Goal: Transaction & Acquisition: Obtain resource

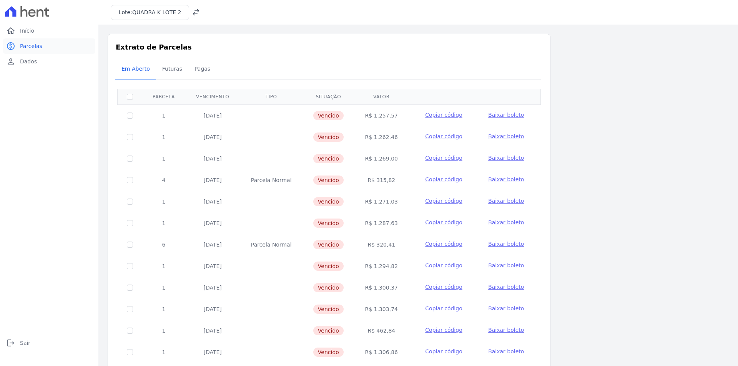
click at [25, 44] on span "Parcelas" at bounding box center [31, 46] width 22 height 8
click at [27, 31] on span "Início" at bounding box center [27, 31] width 14 height 8
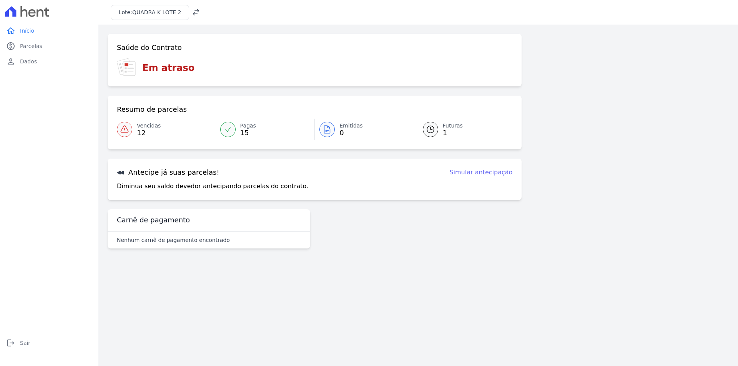
click at [142, 127] on span "Vencidas" at bounding box center [149, 126] width 24 height 8
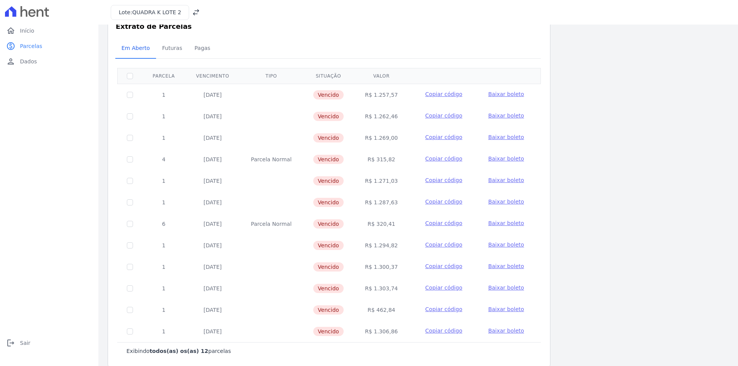
scroll to position [32, 0]
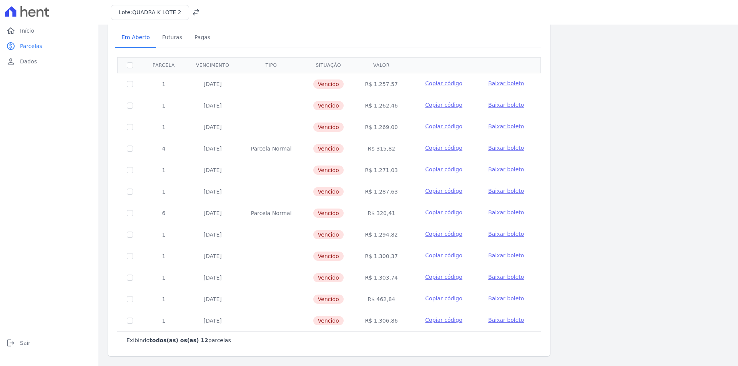
drag, startPoint x: 205, startPoint y: 277, endPoint x: 223, endPoint y: 277, distance: 18.1
click at [223, 277] on td "[DATE]" at bounding box center [212, 278] width 55 height 22
click at [222, 285] on td "[DATE]" at bounding box center [212, 278] width 55 height 22
drag, startPoint x: 204, startPoint y: 278, endPoint x: 224, endPoint y: 278, distance: 20.0
click at [224, 278] on td "[DATE]" at bounding box center [212, 278] width 55 height 22
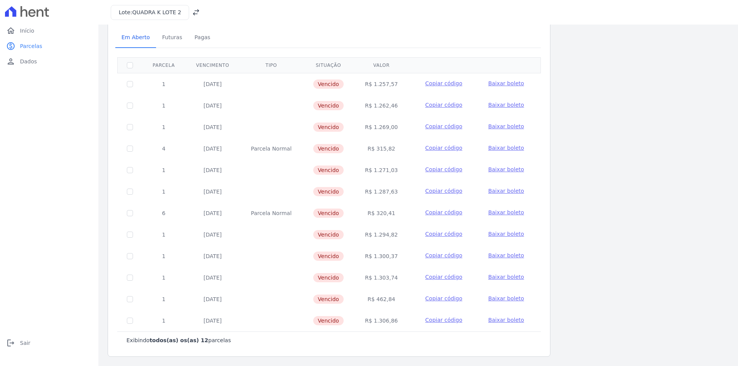
click at [272, 282] on td at bounding box center [271, 278] width 63 height 22
drag, startPoint x: 337, startPoint y: 300, endPoint x: 323, endPoint y: 299, distance: 13.9
click at [323, 299] on span "Vencido" at bounding box center [328, 299] width 30 height 9
click at [349, 302] on td "Vencido" at bounding box center [328, 300] width 52 height 22
drag, startPoint x: 345, startPoint y: 301, endPoint x: 325, endPoint y: 301, distance: 20.0
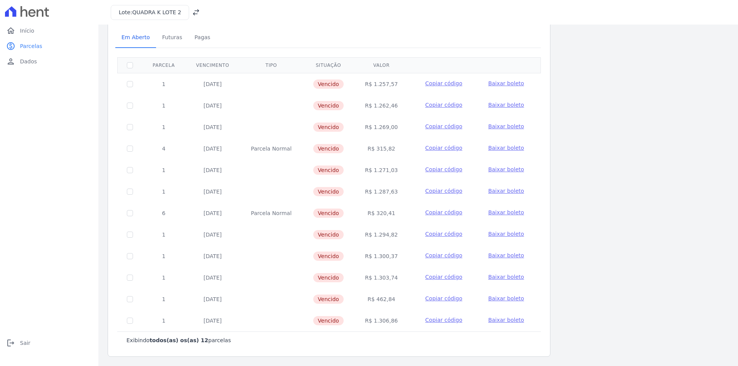
click at [325, 301] on td "Vencido" at bounding box center [328, 300] width 52 height 22
click at [494, 298] on span "Baixar boleto" at bounding box center [506, 299] width 36 height 6
click at [404, 308] on td "R$ 462,84" at bounding box center [381, 300] width 54 height 22
click at [492, 300] on span "Baixar boleto" at bounding box center [506, 299] width 36 height 6
